Goal: Task Accomplishment & Management: Manage account settings

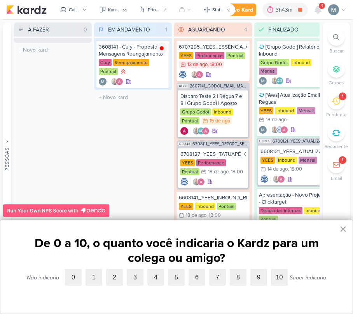
click at [344, 227] on button "×" at bounding box center [342, 229] width 7 height 12
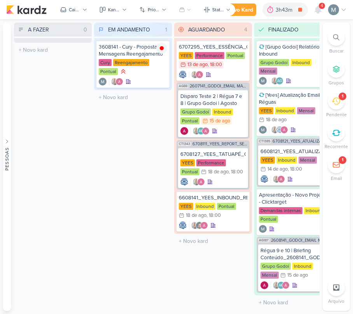
click at [339, 98] on div "1" at bounding box center [342, 96] width 8 height 8
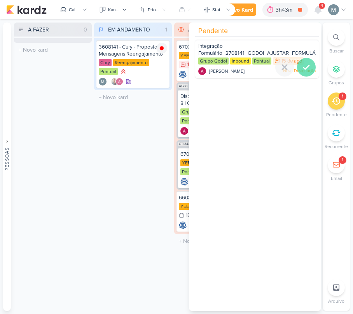
click at [303, 67] on icon at bounding box center [305, 67] width 5 height 4
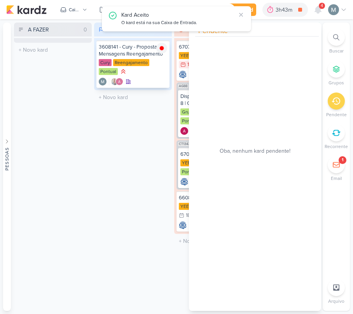
click at [161, 50] on img at bounding box center [161, 48] width 11 height 11
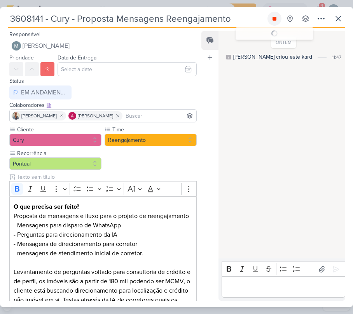
click at [274, 21] on icon at bounding box center [274, 19] width 6 height 6
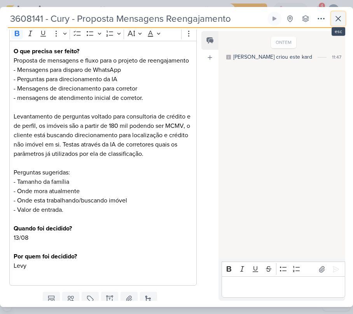
click at [343, 20] on button at bounding box center [338, 19] width 14 height 14
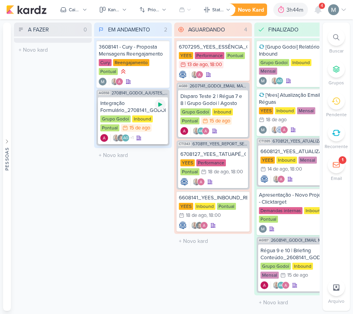
click at [158, 104] on icon at bounding box center [160, 105] width 4 height 4
click at [140, 112] on div "Integração Formulário_2708141_GODOI_AJUSTAR_FORMULÁRIO_AB" at bounding box center [132, 107] width 65 height 14
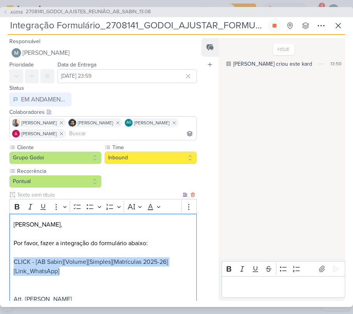
click at [63, 270] on div "Mari, Por favor, fazer a integração do formulário abaixo: CLICK - [AB Sabin][Vo…" at bounding box center [102, 262] width 187 height 96
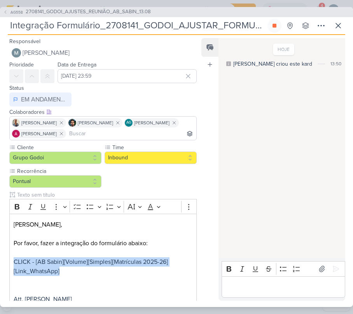
click at [260, 293] on div "Editor editing area: main" at bounding box center [283, 286] width 124 height 21
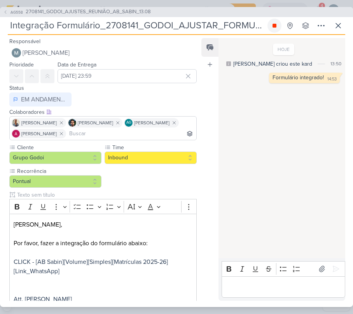
click at [271, 25] on icon at bounding box center [274, 26] width 6 height 6
click at [338, 30] on button at bounding box center [338, 26] width 14 height 14
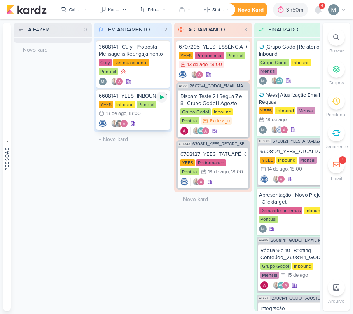
click at [159, 95] on icon at bounding box center [161, 97] width 6 height 6
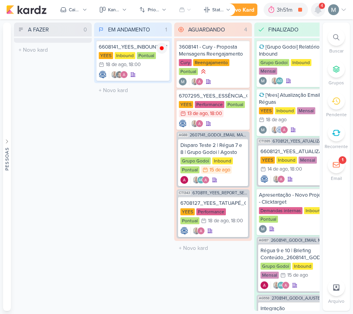
click at [317, 9] on icon at bounding box center [318, 9] width 6 height 7
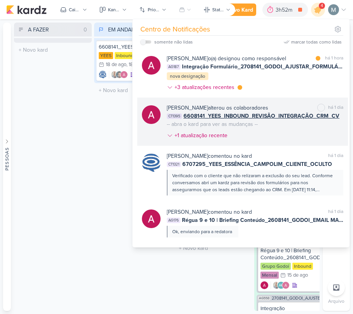
click at [249, 106] on div "Alessandra Gomes alterou os colaboradores" at bounding box center [217, 108] width 101 height 8
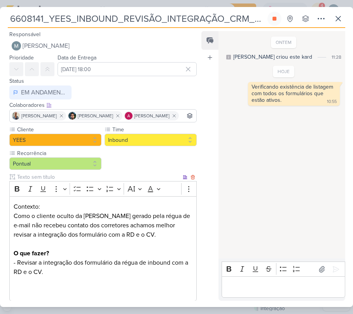
scroll to position [44, 0]
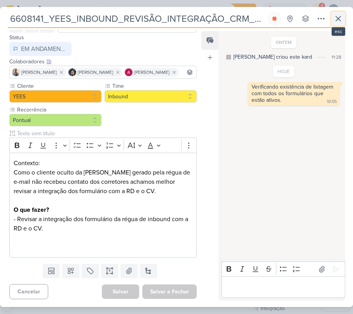
click at [333, 19] on button at bounding box center [338, 19] width 14 height 14
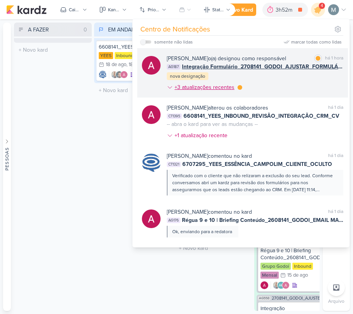
click at [181, 89] on div "+3 atualizações recentes" at bounding box center [204, 87] width 61 height 8
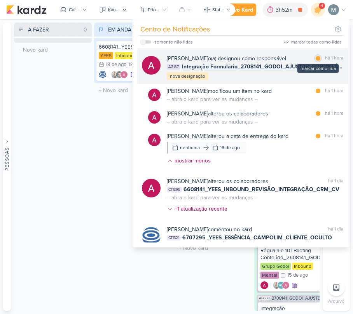
click at [315, 60] on div at bounding box center [317, 58] width 5 height 5
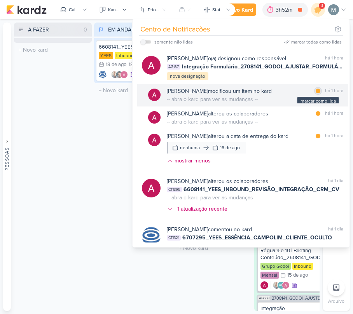
click at [315, 90] on div at bounding box center [317, 91] width 5 height 5
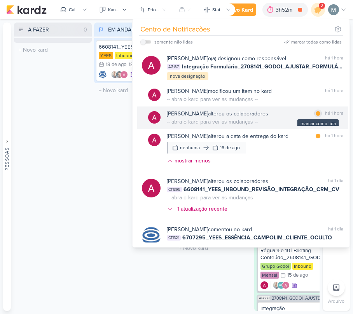
click at [315, 115] on div at bounding box center [317, 113] width 5 height 5
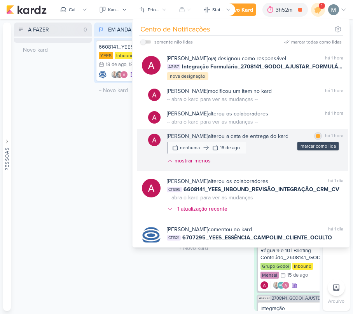
click at [315, 136] on div at bounding box center [317, 136] width 5 height 5
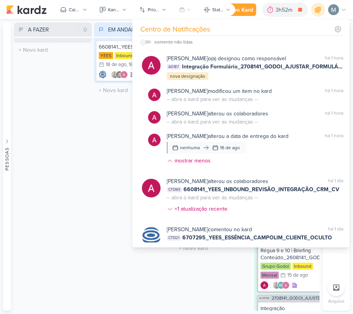
click at [87, 122] on div "A FAZER 0 Mover Para Esquerda Mover Para Direita Deletar O título do kard deve …" at bounding box center [53, 167] width 78 height 288
